Goal: Task Accomplishment & Management: Manage account settings

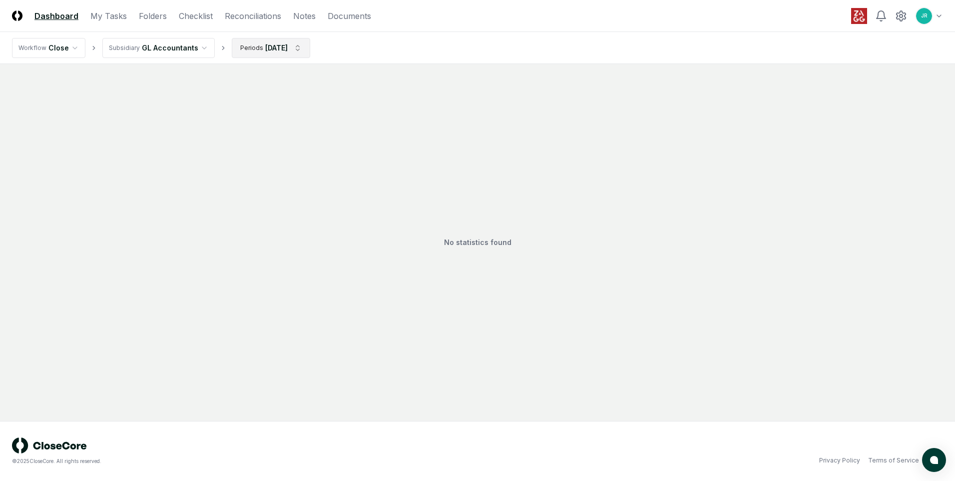
click at [298, 48] on html "CloseCore Dashboard My Tasks Folders Checklist Reconciliations Notes Documents …" at bounding box center [477, 240] width 955 height 481
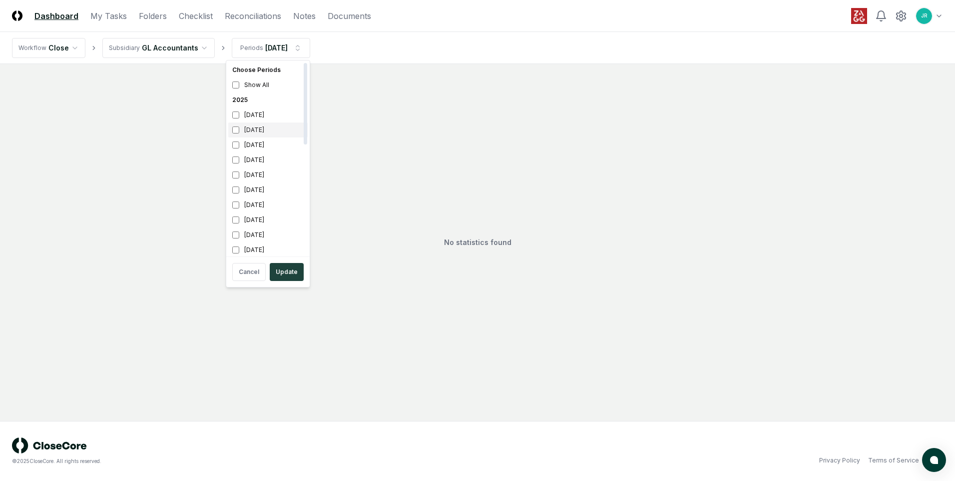
click at [261, 132] on div "[DATE]" at bounding box center [267, 129] width 79 height 15
click at [261, 139] on div "[DATE]" at bounding box center [267, 144] width 79 height 15
click at [283, 273] on button "Update" at bounding box center [287, 272] width 34 height 18
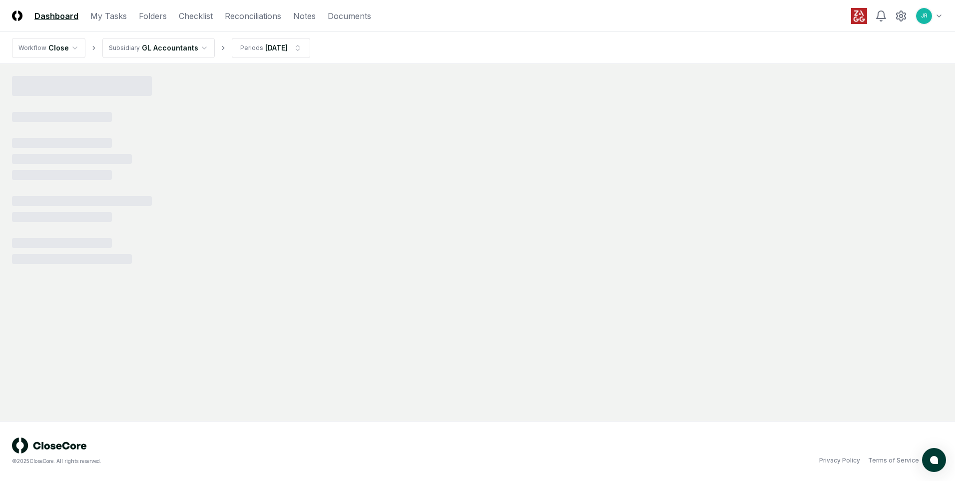
click at [172, 45] on html "CloseCore Dashboard My Tasks Folders Checklist Reconciliations Notes Documents …" at bounding box center [477, 240] width 955 height 481
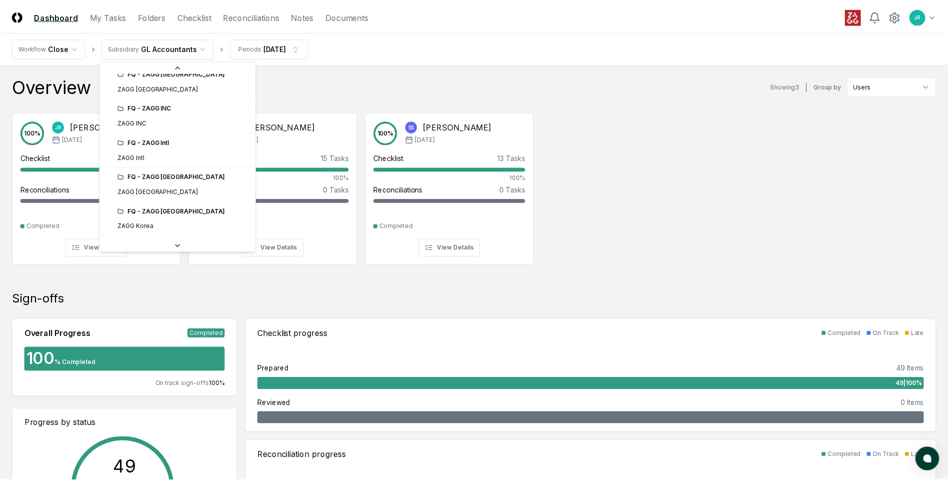
scroll to position [200, 0]
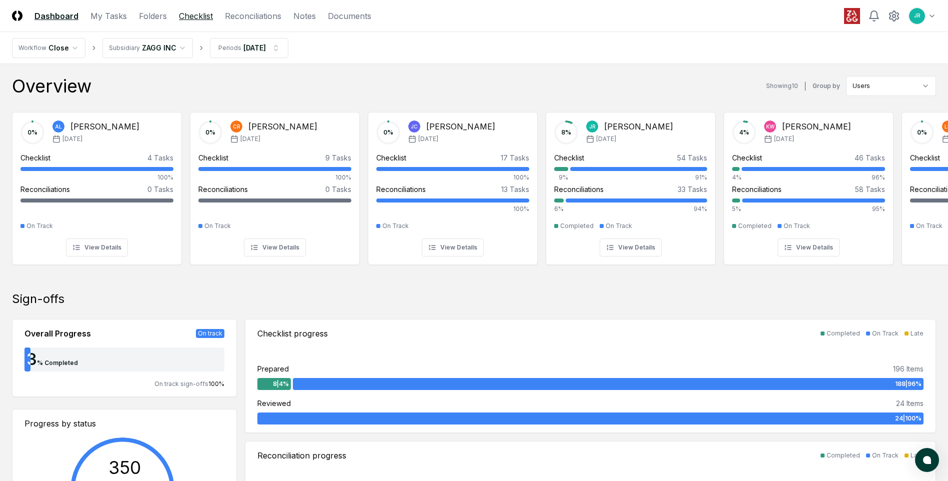
click at [185, 18] on link "Checklist" at bounding box center [196, 16] width 34 height 12
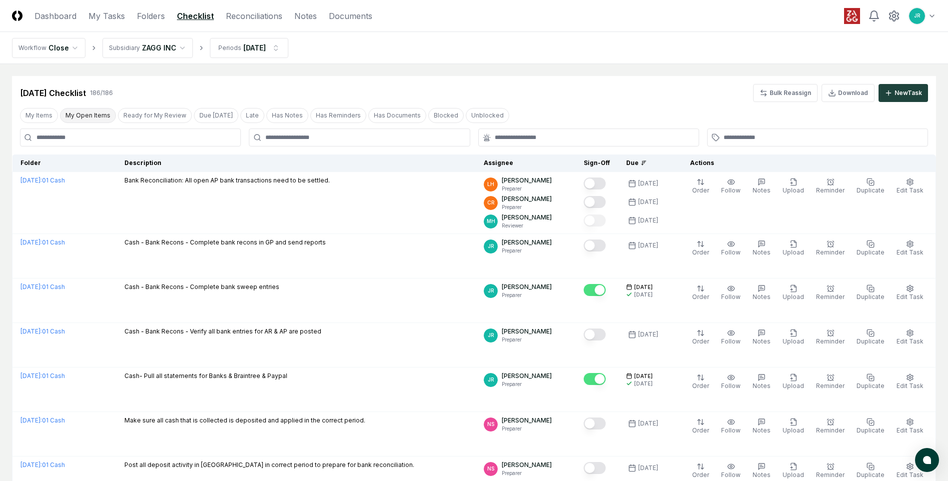
click at [102, 115] on button "My Open Items" at bounding box center [88, 115] width 56 height 15
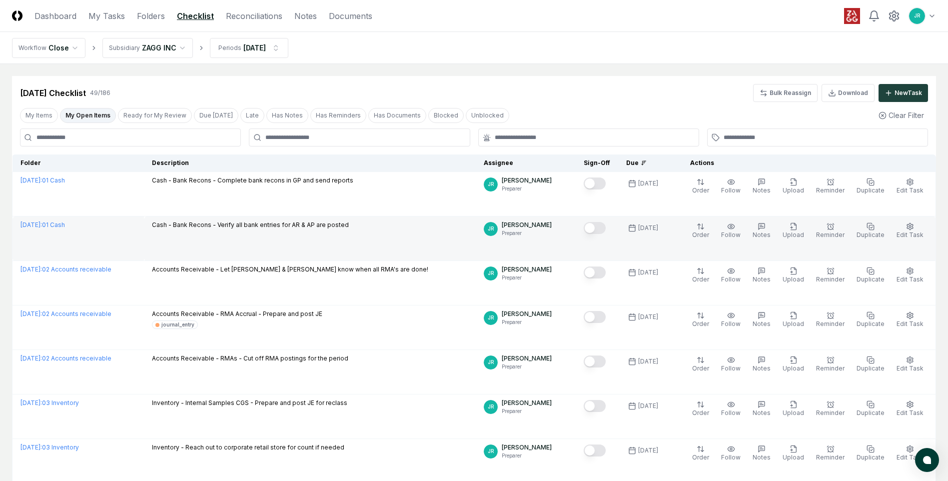
click at [597, 230] on button "Mark complete" at bounding box center [595, 228] width 22 height 12
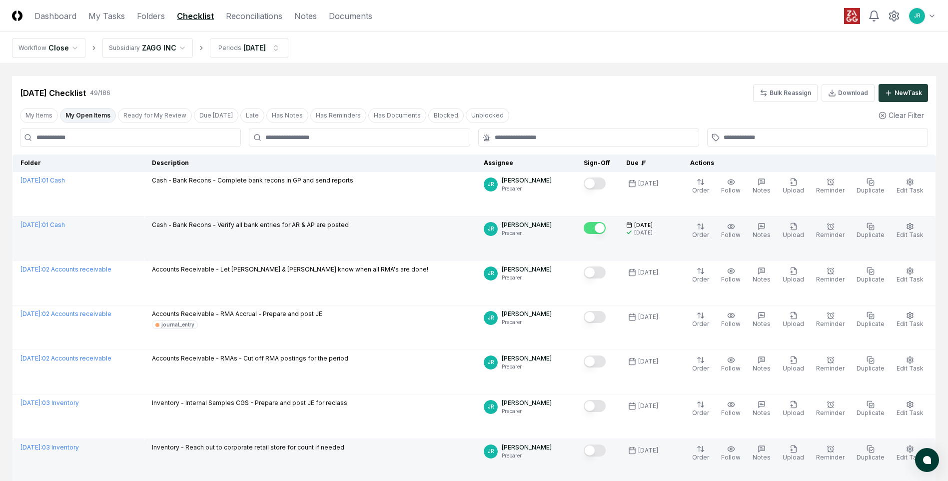
click at [601, 452] on button "Mark complete" at bounding box center [595, 450] width 22 height 12
click at [250, 13] on link "Reconciliations" at bounding box center [254, 16] width 56 height 12
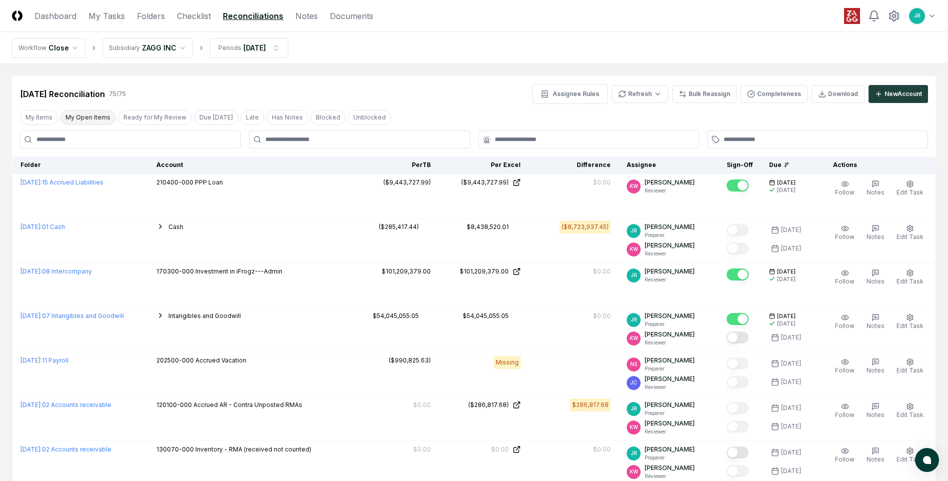
click at [103, 121] on button "My Open Items" at bounding box center [88, 117] width 56 height 15
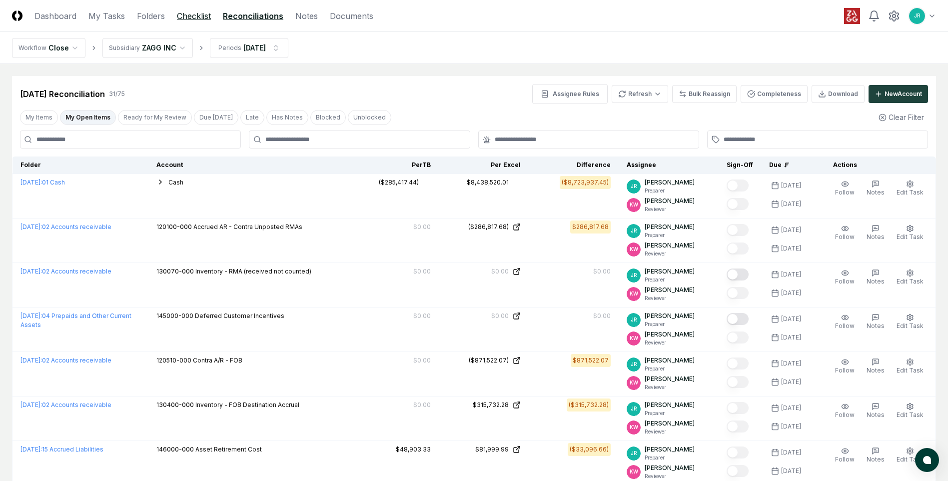
click at [191, 18] on link "Checklist" at bounding box center [194, 16] width 34 height 12
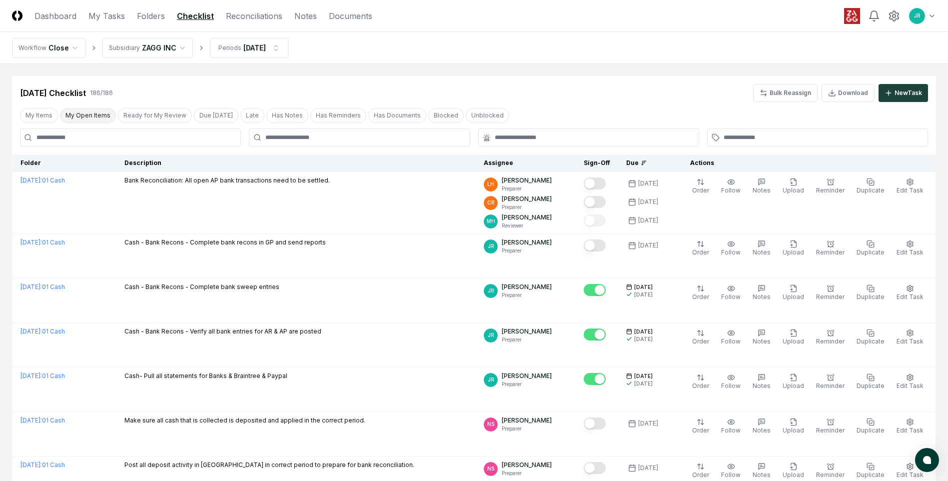
click at [86, 119] on button "My Open Items" at bounding box center [88, 115] width 56 height 15
